Goal: Go to known website: Go to known website

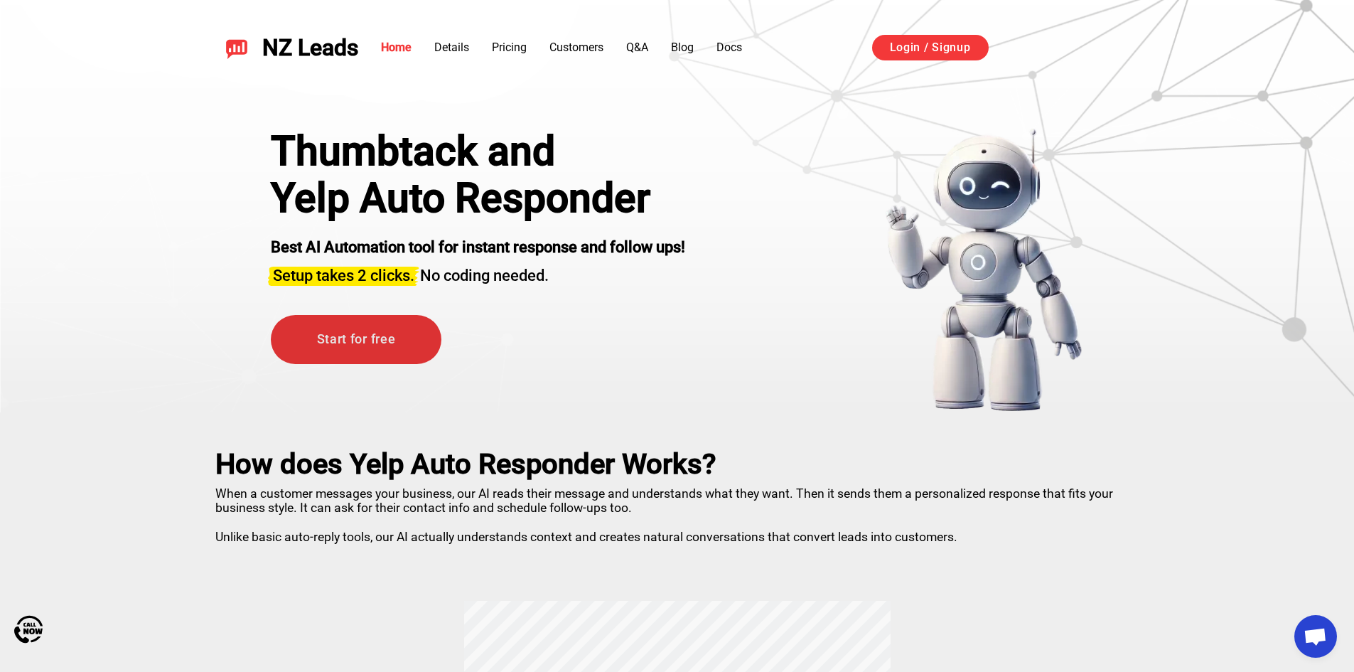
click at [375, 335] on link "Start for free" at bounding box center [356, 339] width 171 height 49
